Goal: Task Accomplishment & Management: Manage account settings

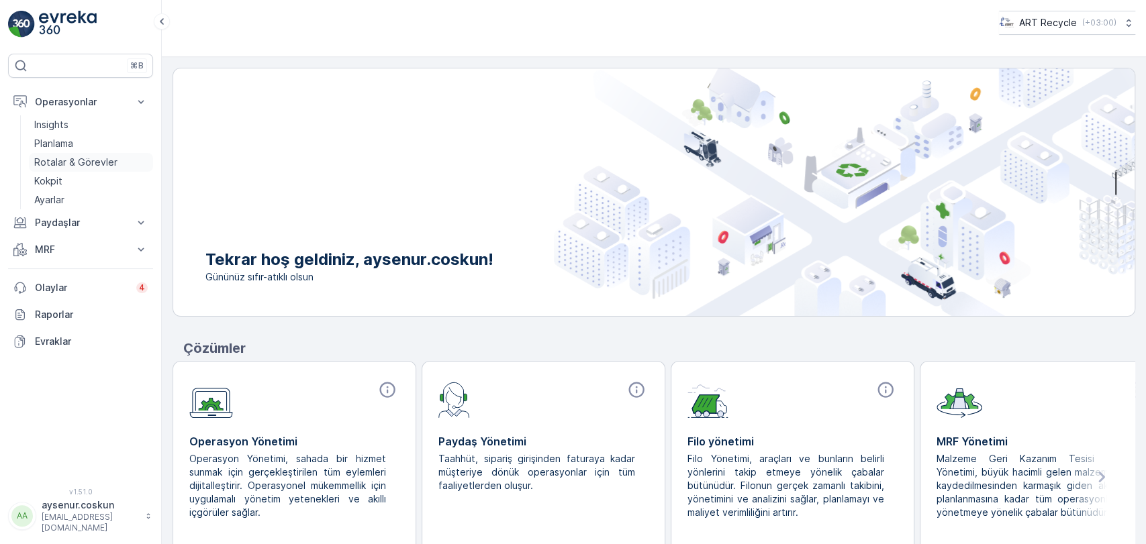
click at [97, 162] on p "Rotalar & Görevler" at bounding box center [75, 162] width 83 height 13
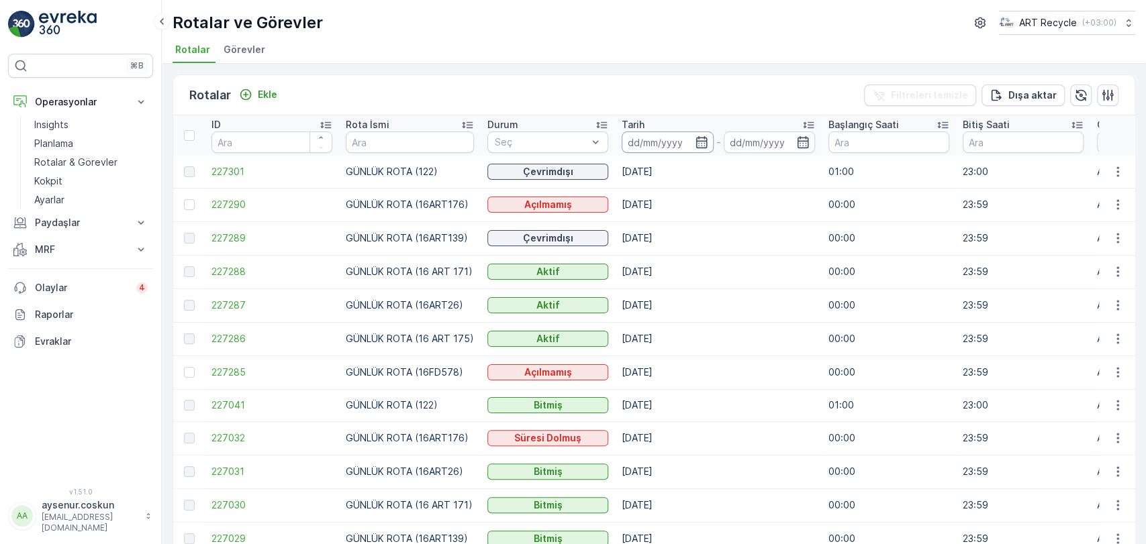
click at [642, 143] on input at bounding box center [668, 142] width 92 height 21
click at [236, 50] on span "Görevler" at bounding box center [245, 49] width 42 height 13
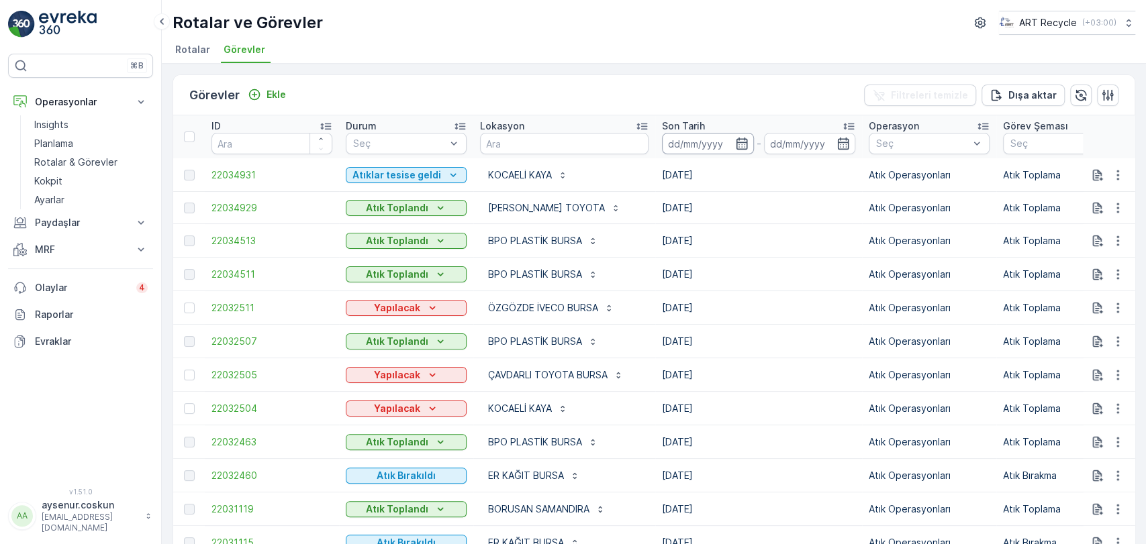
click at [693, 148] on input at bounding box center [708, 143] width 92 height 21
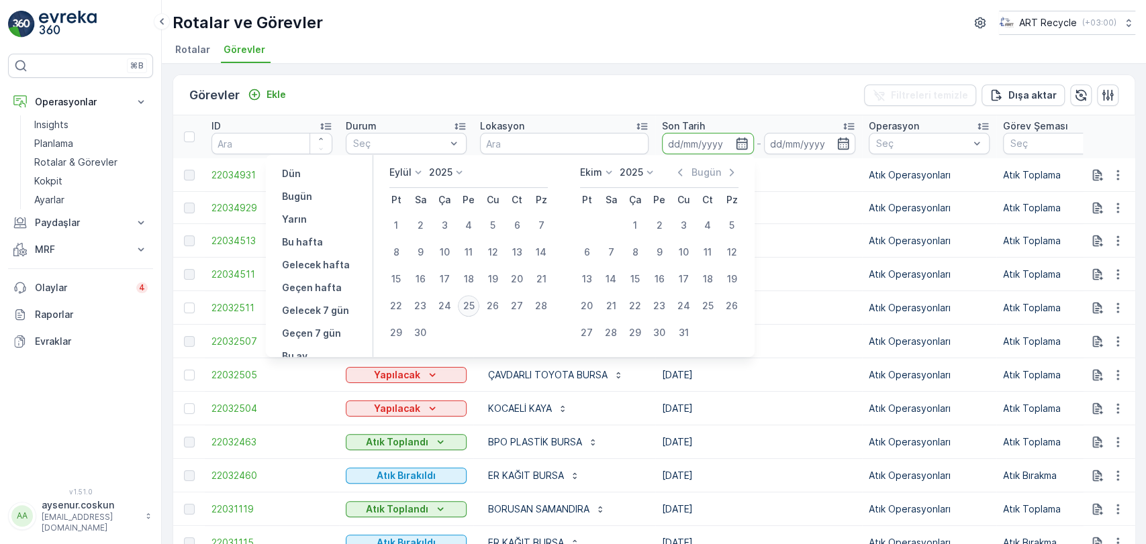
click at [469, 307] on div "25" at bounding box center [468, 305] width 21 height 21
type input "25.09.2025"
click at [469, 307] on div "25" at bounding box center [468, 305] width 21 height 21
type input "25.09.2025"
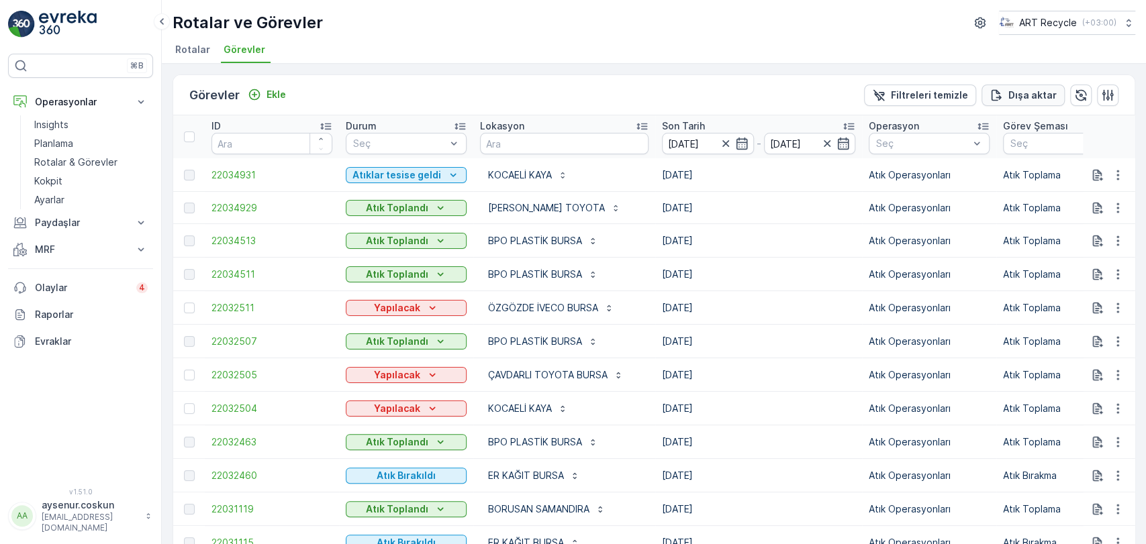
click at [1044, 97] on p "Dışa aktar" at bounding box center [1032, 95] width 48 height 13
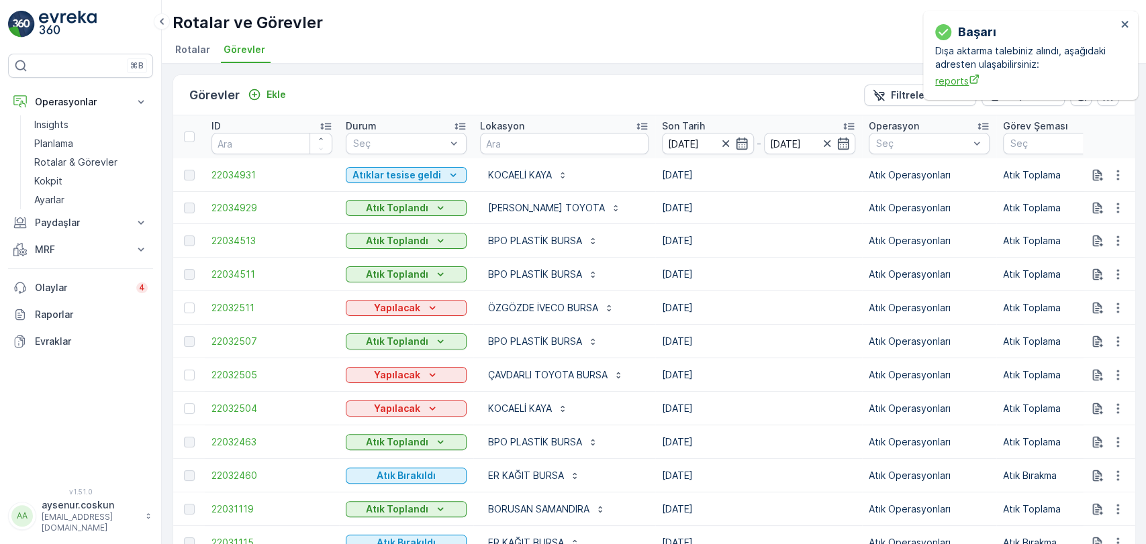
click at [956, 85] on span "reports" at bounding box center [1025, 81] width 181 height 14
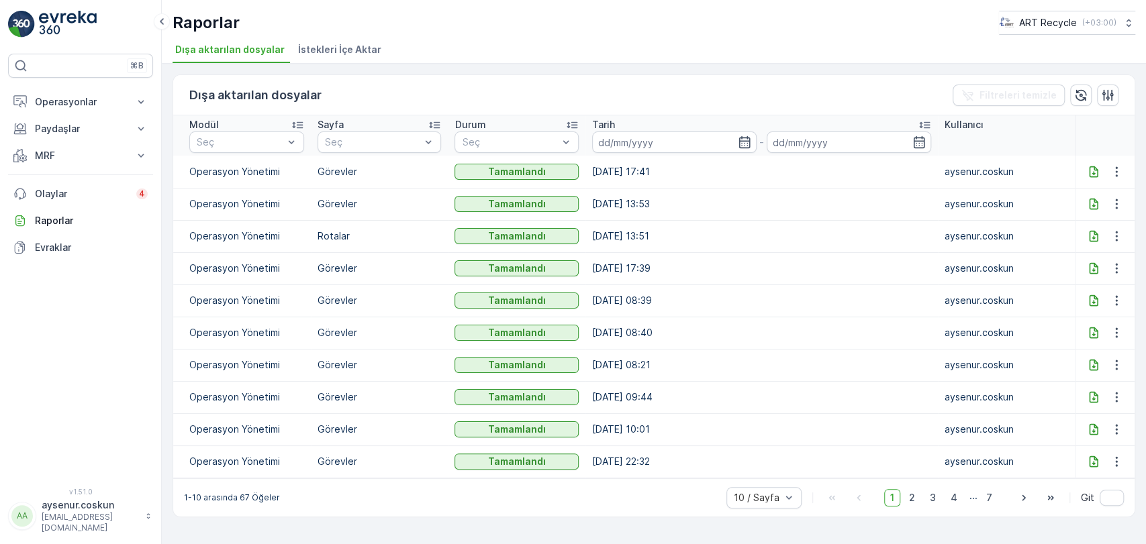
click at [1092, 173] on icon at bounding box center [1093, 171] width 9 height 11
click at [66, 98] on p "Operasyonlar" at bounding box center [80, 101] width 91 height 13
click at [77, 125] on link "Insights" at bounding box center [91, 124] width 124 height 19
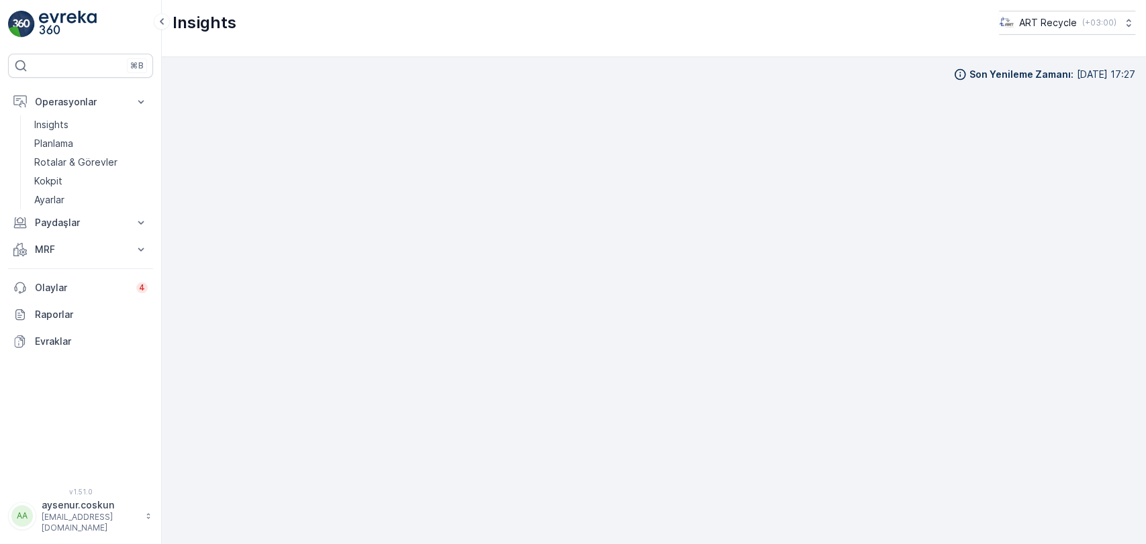
scroll to position [13, 0]
